Goal: Task Accomplishment & Management: Manage account settings

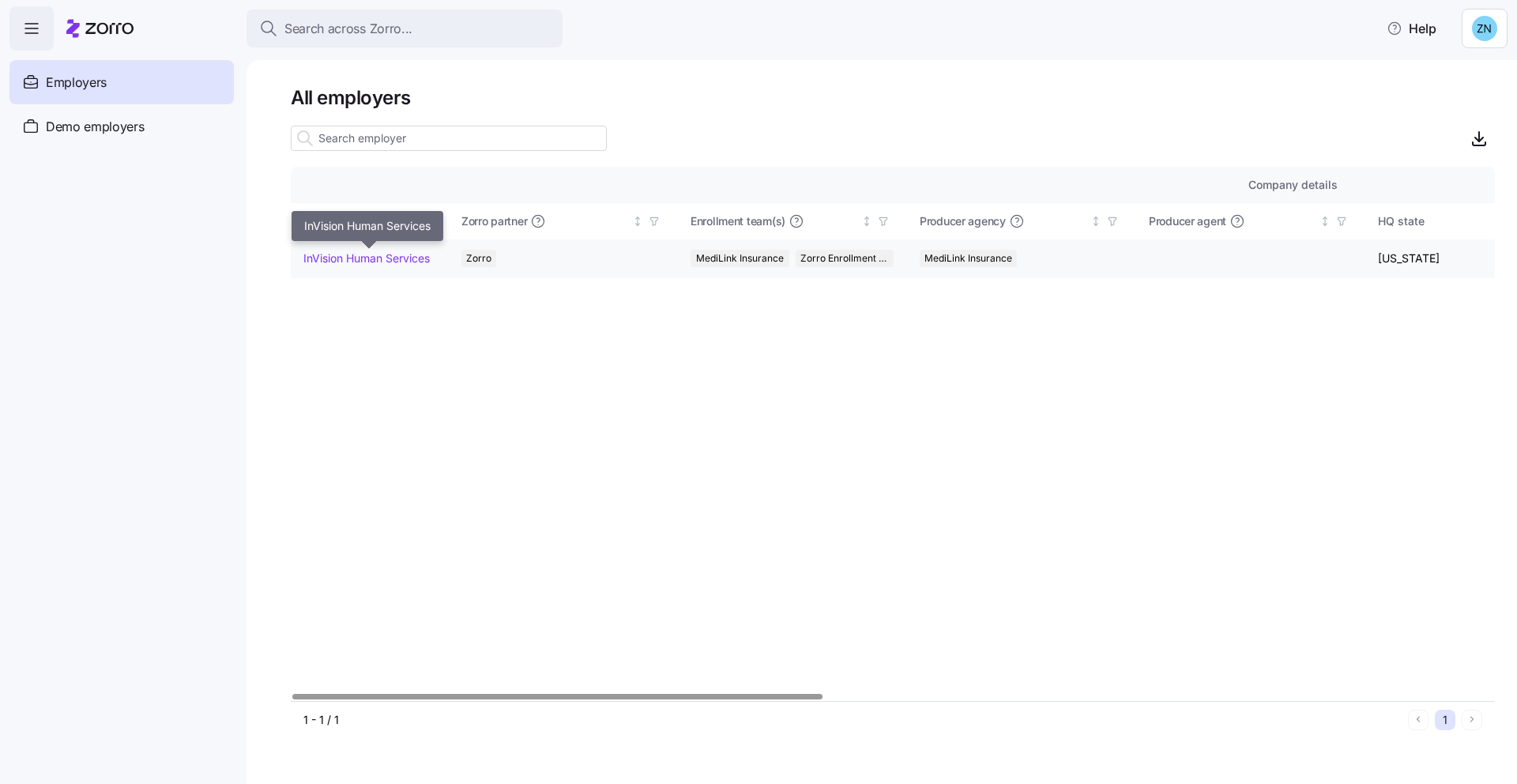
click at [410, 259] on link "InVision Human Services" at bounding box center [366, 258] width 127 height 16
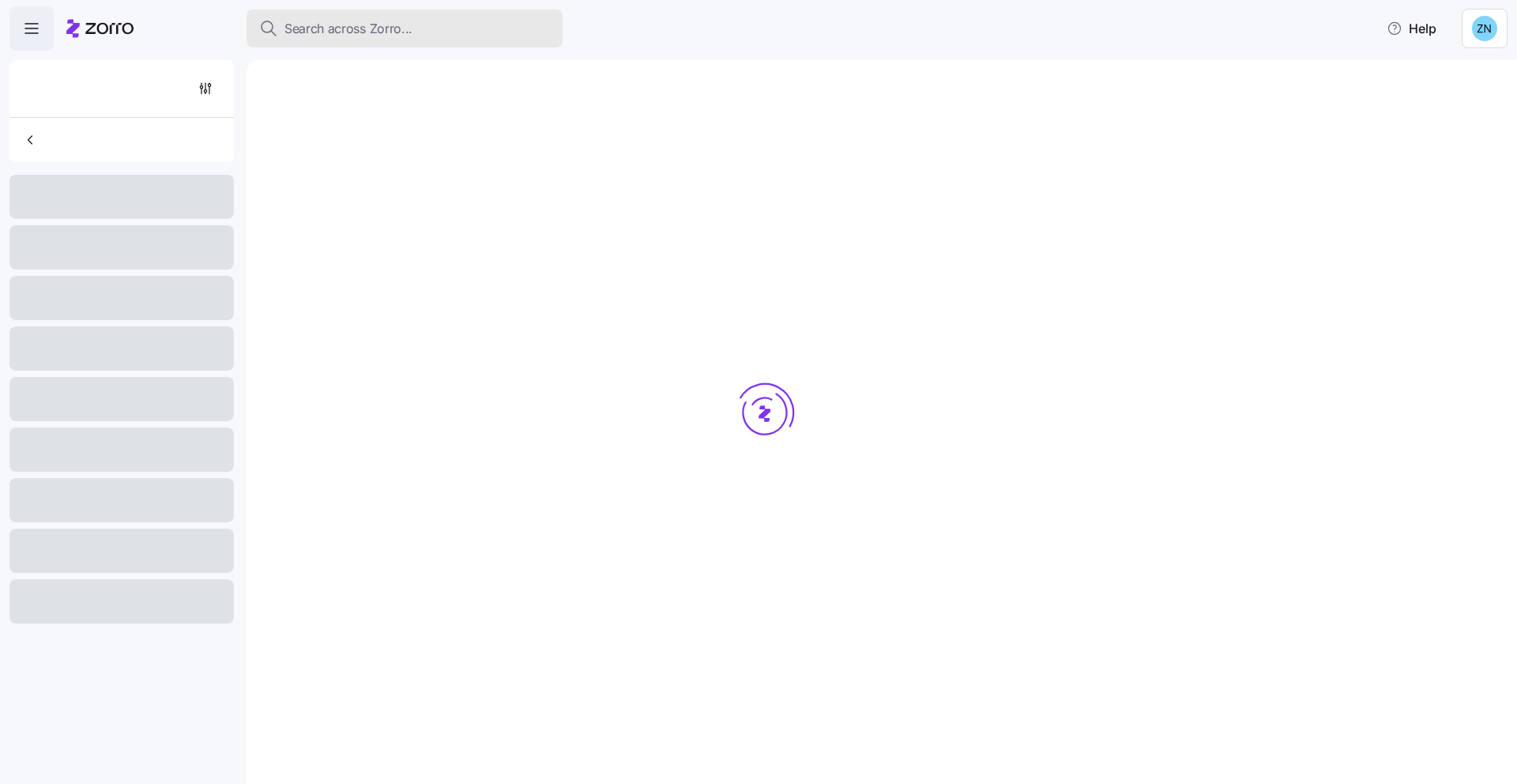
click at [366, 29] on span "Search across Zorro..." at bounding box center [348, 29] width 128 height 20
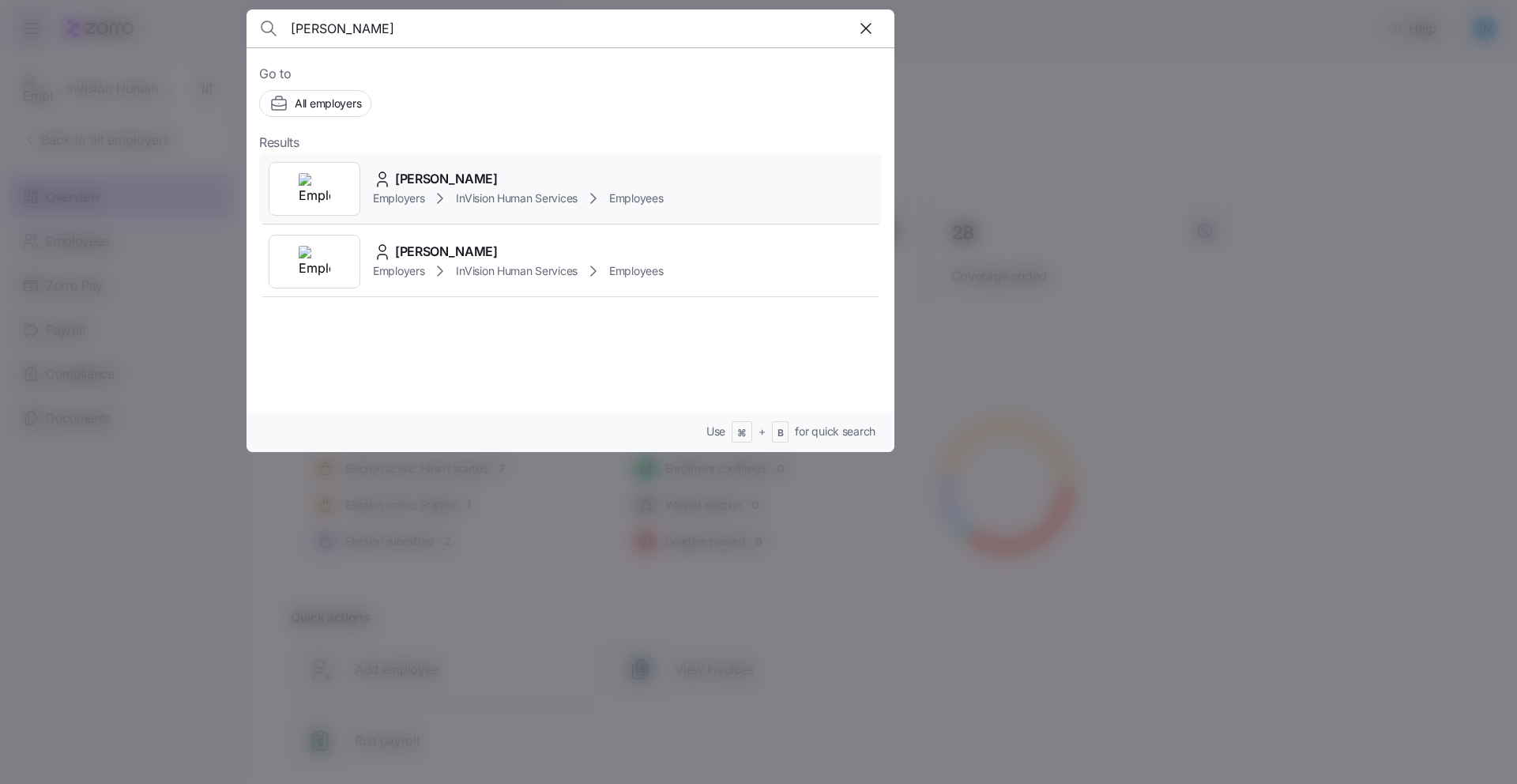
type input "[PERSON_NAME]"
click at [462, 196] on span "InVision Human Services" at bounding box center [517, 198] width 122 height 16
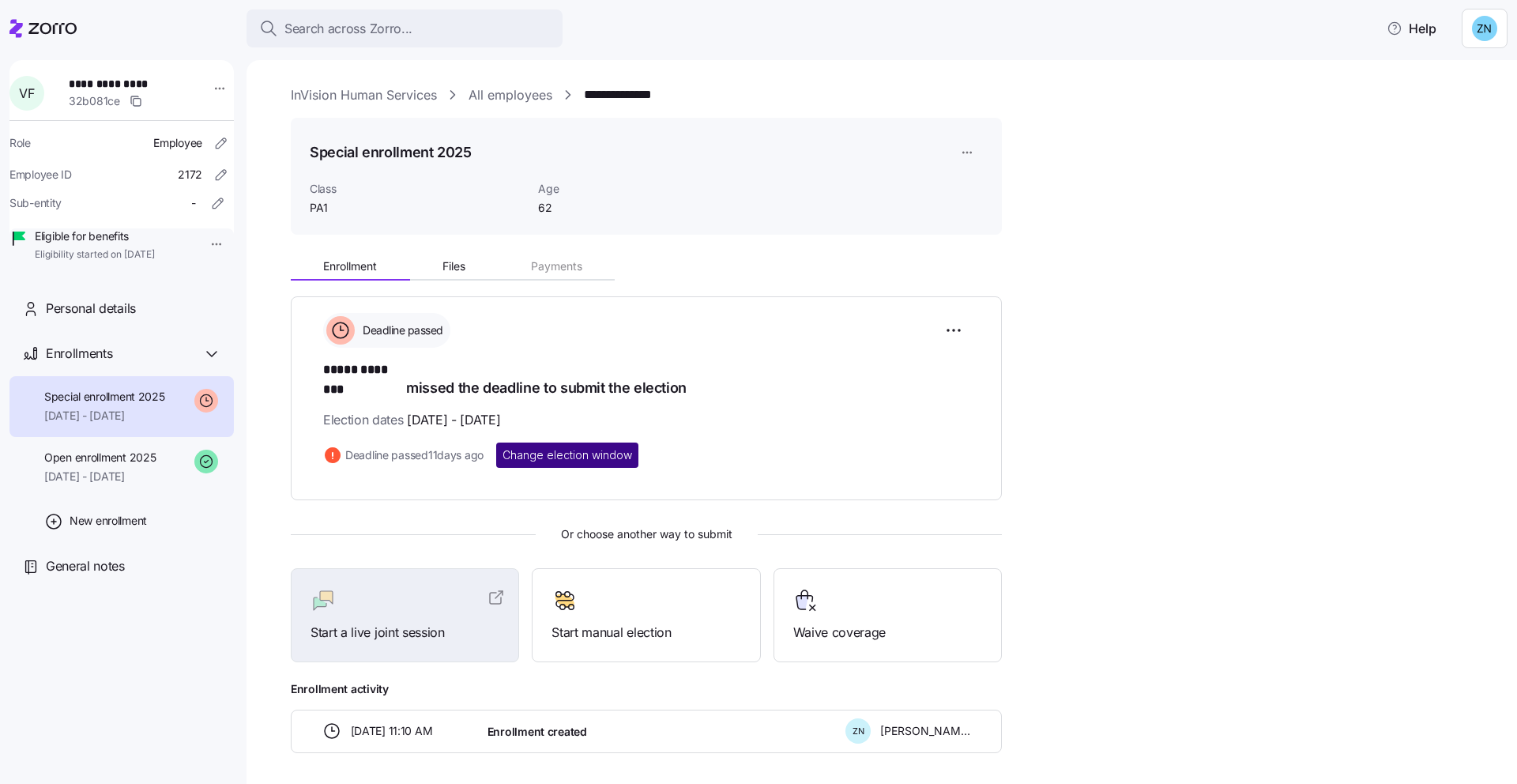
click at [569, 447] on span "Change election window" at bounding box center [568, 455] width 130 height 16
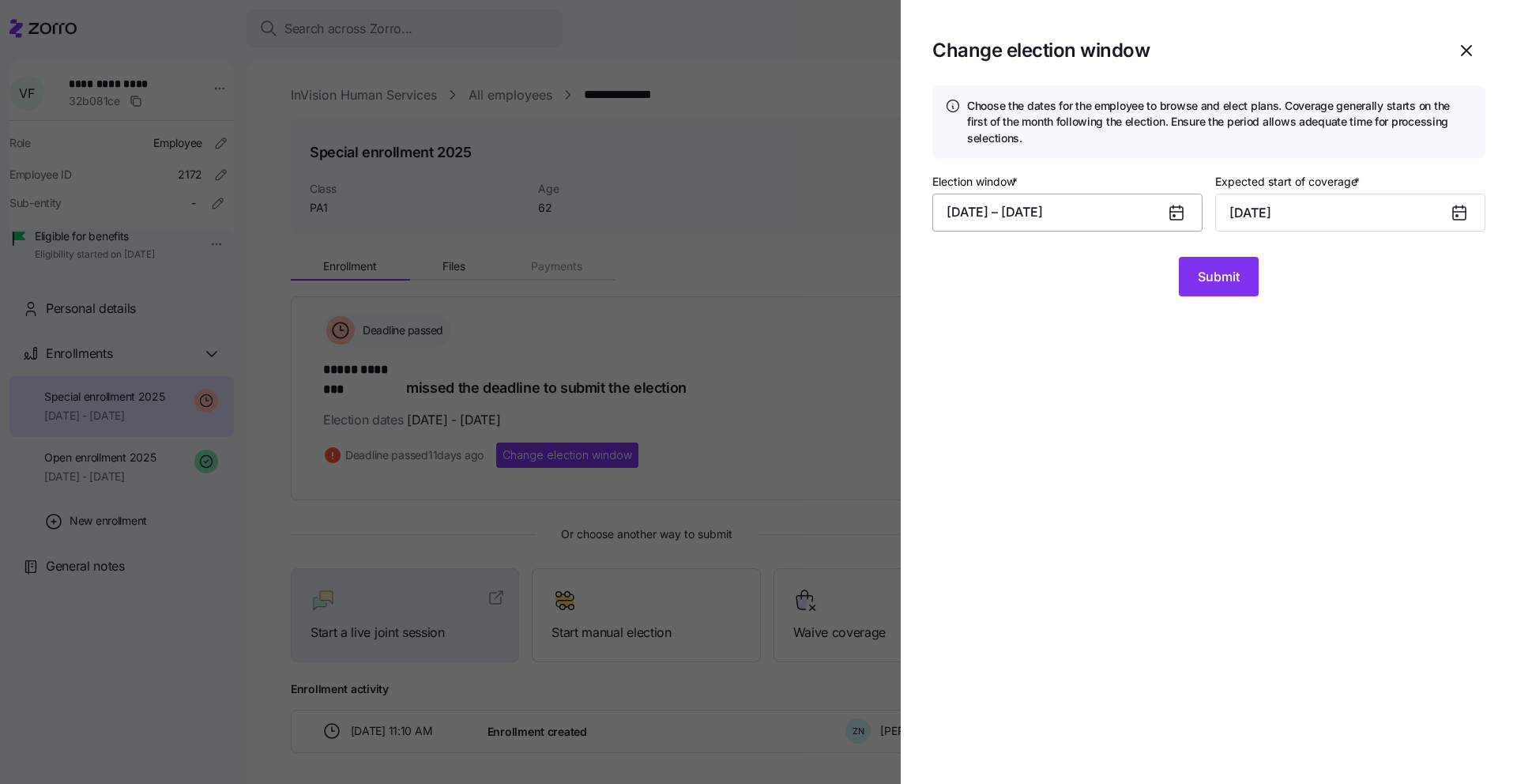
click at [1094, 211] on button "[DATE] – [DATE]" at bounding box center [1067, 213] width 270 height 38
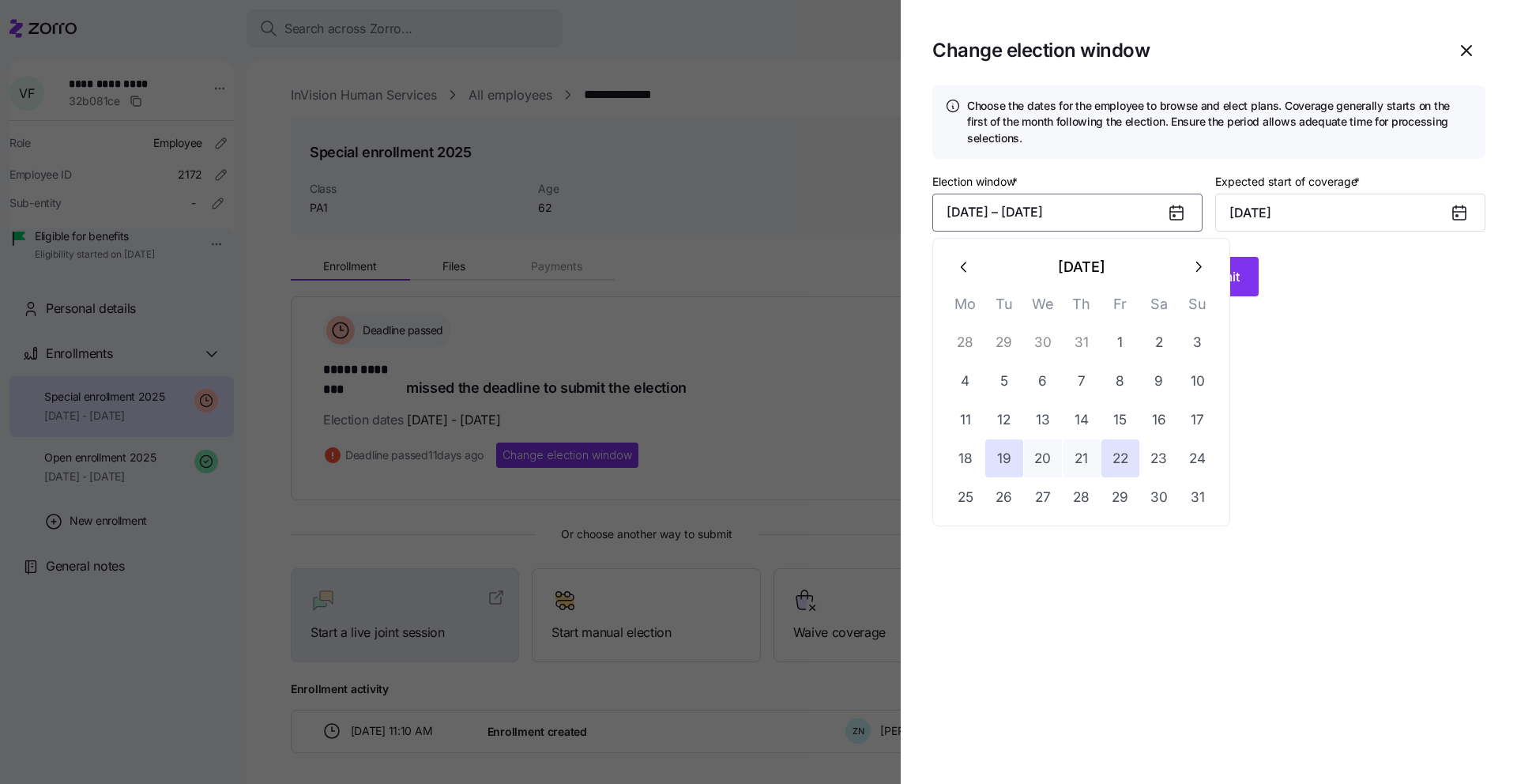
click at [1186, 265] on button "button" at bounding box center [1198, 267] width 38 height 38
click at [1010, 335] on button "2" at bounding box center [1005, 342] width 38 height 38
click at [1033, 347] on button "3" at bounding box center [1043, 342] width 38 height 38
type input "[DATE]"
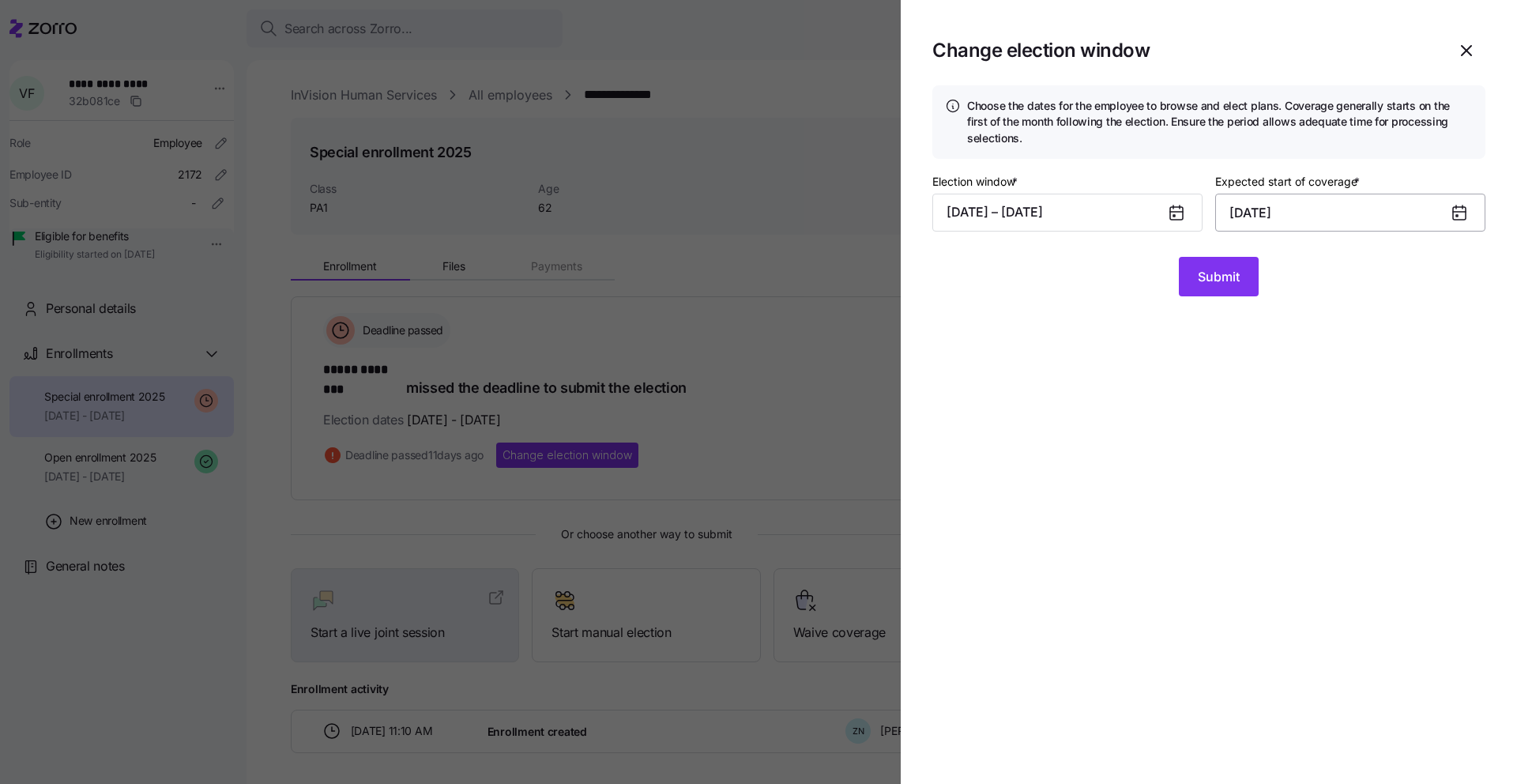
click at [1307, 209] on input "[DATE]" at bounding box center [1350, 213] width 270 height 38
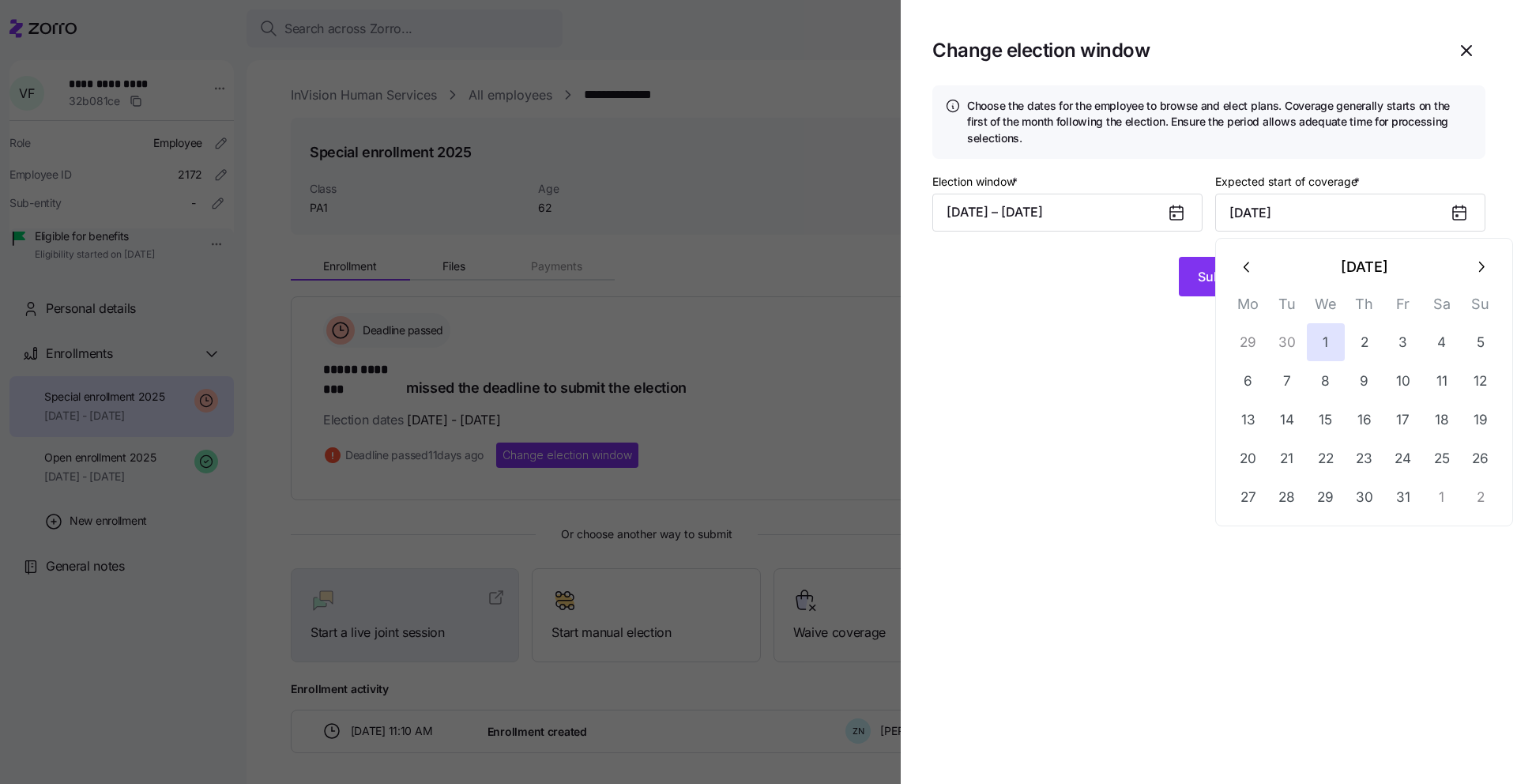
click at [1239, 274] on icon "button" at bounding box center [1248, 267] width 17 height 17
click at [1327, 501] on button "1" at bounding box center [1326, 497] width 38 height 38
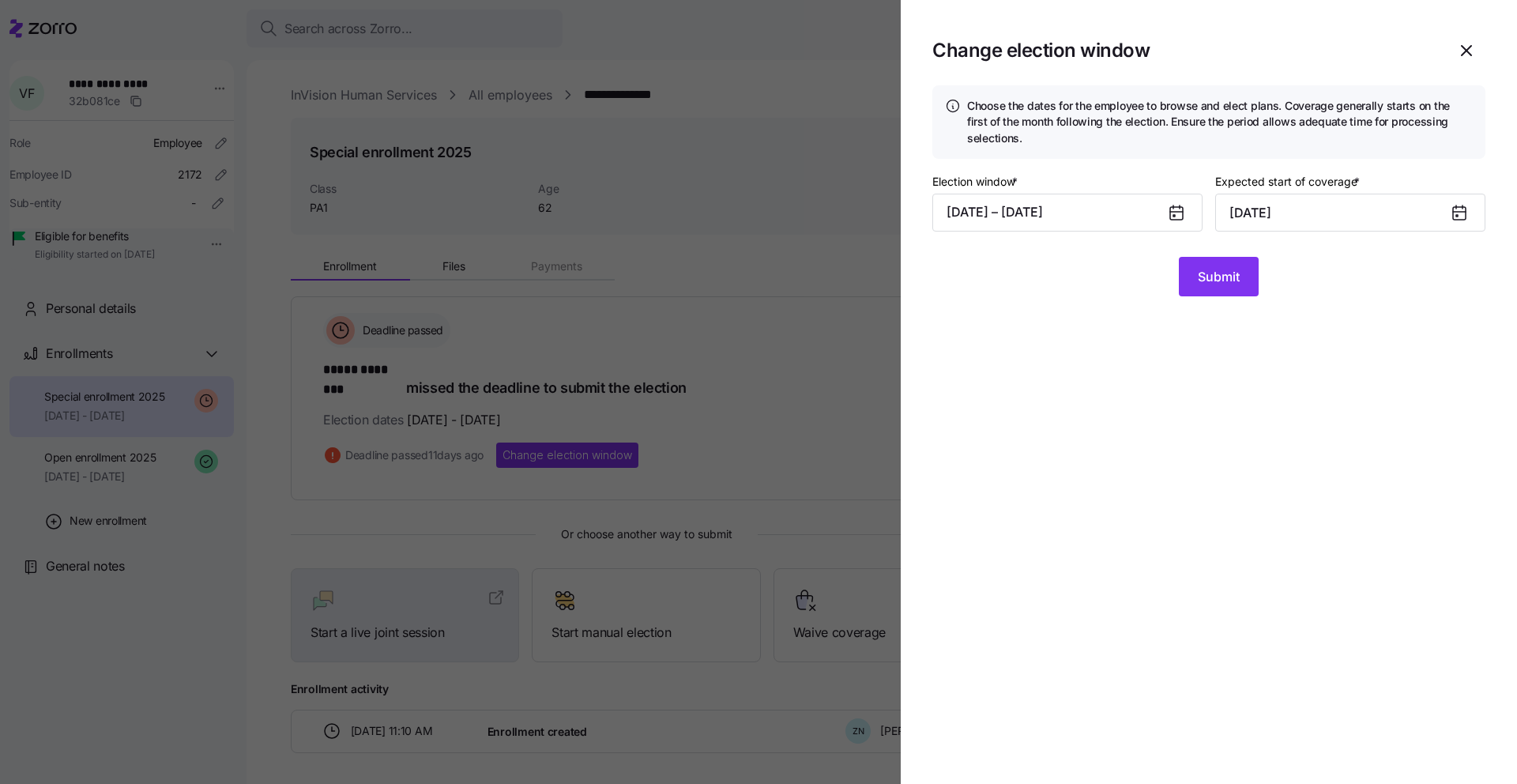
click at [1184, 211] on icon at bounding box center [1176, 213] width 19 height 19
click at [1192, 197] on div at bounding box center [1183, 213] width 38 height 36
click at [1480, 45] on span "button" at bounding box center [1466, 51] width 36 height 36
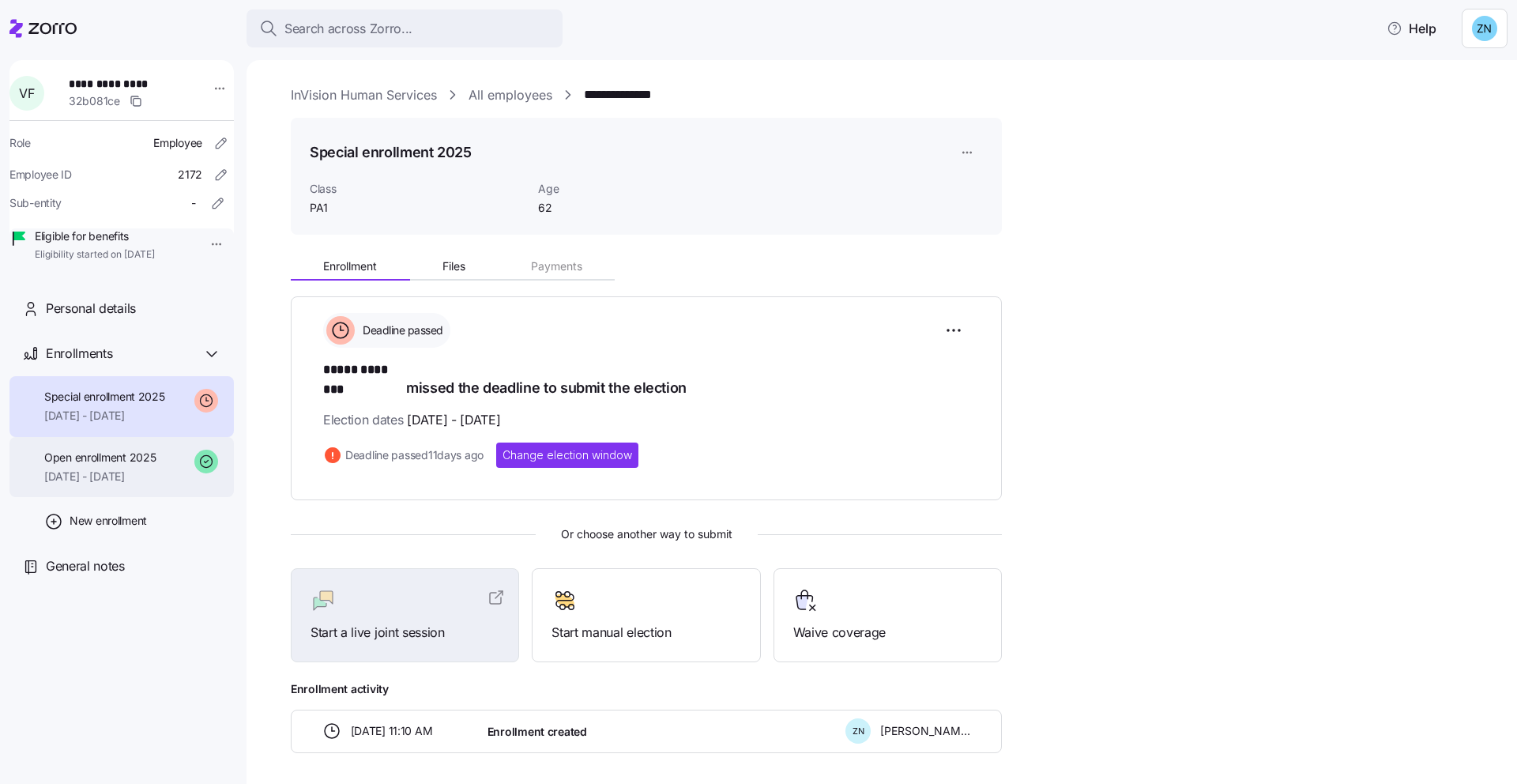
click at [162, 470] on div "Open enrollment 2025 [DATE] - [DATE]" at bounding box center [121, 467] width 224 height 61
